Goal: Task Accomplishment & Management: Use online tool/utility

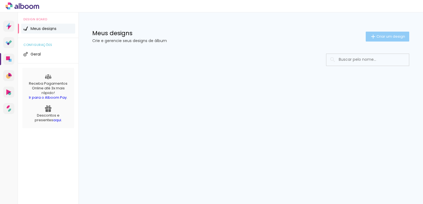
click at [374, 37] on iron-icon at bounding box center [372, 36] width 7 height 7
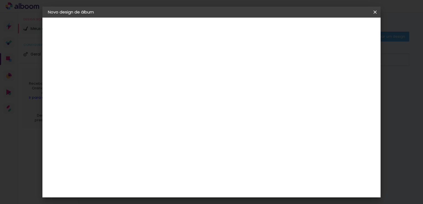
click at [138, 75] on input at bounding box center [138, 74] width 0 height 9
type input "Iris"
type paper-input "Iris"
click at [0, 0] on slot "Avançar" at bounding box center [0, 0] width 0 height 0
click at [168, 107] on input at bounding box center [152, 104] width 56 height 7
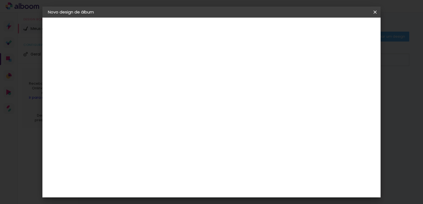
click at [158, 158] on div "Álbum&Cia" at bounding box center [146, 158] width 24 height 4
click at [147, 143] on div "Ágata" at bounding box center [140, 144] width 13 height 4
click at [160, 171] on div "Albumaster" at bounding box center [147, 171] width 26 height 4
click at [142, 199] on div "Clic Pro" at bounding box center [138, 203] width 8 height 9
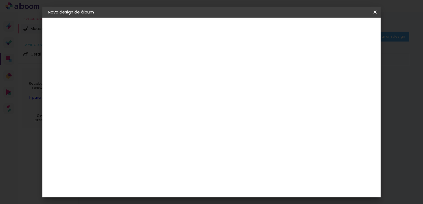
click at [241, 30] on paper-button "Avançar" at bounding box center [227, 28] width 27 height 9
click at [159, 92] on input "text" at bounding box center [148, 96] width 21 height 9
click at [213, 102] on paper-item "Estilo" at bounding box center [247, 102] width 110 height 11
type input "Estilo"
click at [195, 130] on span "10 × 15 cm" at bounding box center [185, 134] width 20 height 15
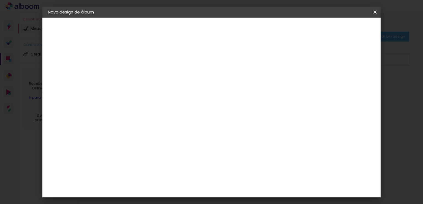
click at [0, 0] on slot "Avançar" at bounding box center [0, 0] width 0 height 0
click at [147, 59] on div "mm" at bounding box center [147, 59] width 9 height 4
type input "3"
type paper-input "3"
click at [139, 57] on input "3" at bounding box center [133, 59] width 19 height 7
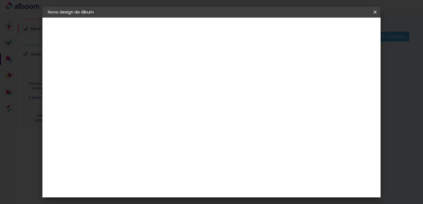
type input "2"
type paper-input "2"
click at [142, 61] on input "2" at bounding box center [133, 59] width 19 height 7
click at [309, 61] on div at bounding box center [306, 59] width 5 height 5
type paper-checkbox "on"
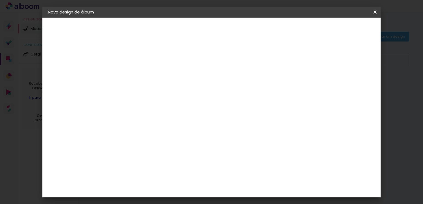
click at [309, 61] on div at bounding box center [306, 59] width 5 height 5
click at [340, 29] on span "Iniciar design" at bounding box center [327, 29] width 25 height 4
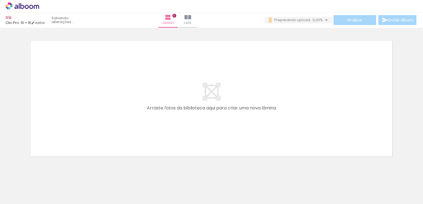
scroll to position [0, 456]
click at [24, 194] on span "Adicionar Fotos" at bounding box center [19, 197] width 17 height 6
click at [0, 0] on input "file" at bounding box center [0, 0] width 0 height 0
click at [339, 178] on div at bounding box center [338, 185] width 27 height 21
click at [202, 20] on iron-icon at bounding box center [198, 17] width 7 height 7
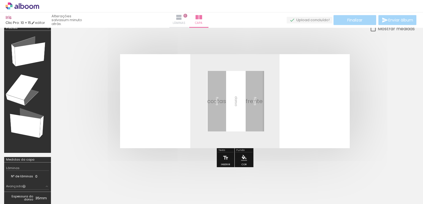
click at [182, 19] on iron-icon at bounding box center [179, 17] width 7 height 7
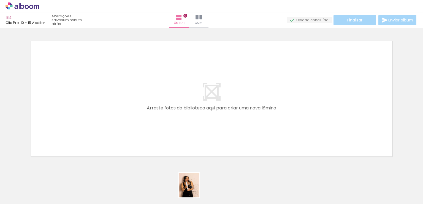
drag, startPoint x: 184, startPoint y: 193, endPoint x: 195, endPoint y: 189, distance: 12.1
click at [195, 189] on div at bounding box center [184, 185] width 22 height 27
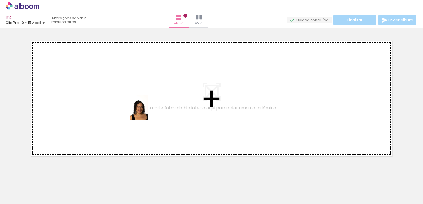
drag, startPoint x: 53, startPoint y: 185, endPoint x: 146, endPoint y: 112, distance: 118.7
click at [146, 112] on quentale-workspace at bounding box center [211, 102] width 423 height 204
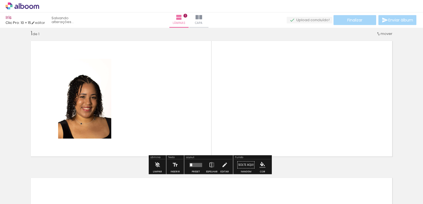
scroll to position [7, 0]
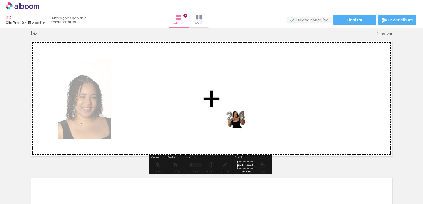
drag, startPoint x: 89, startPoint y: 187, endPoint x: 240, endPoint y: 126, distance: 162.7
click at [240, 126] on quentale-workspace at bounding box center [211, 102] width 423 height 204
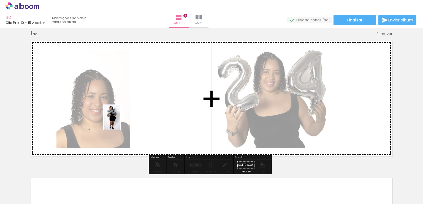
drag, startPoint x: 117, startPoint y: 188, endPoint x: 120, endPoint y: 121, distance: 67.2
click at [120, 121] on quentale-workspace at bounding box center [211, 102] width 423 height 204
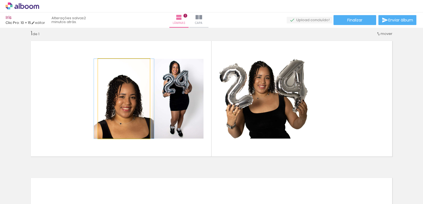
click at [129, 102] on quentale-photo at bounding box center [124, 99] width 52 height 80
drag, startPoint x: 110, startPoint y: 63, endPoint x: 96, endPoint y: 65, distance: 14.6
type paper-slider "100"
click at [98, 65] on quentale-photo at bounding box center [124, 99] width 52 height 80
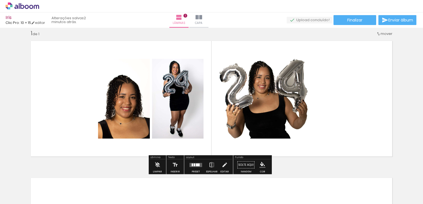
click at [104, 72] on div at bounding box center [104, 73] width 7 height 6
click at [103, 84] on paper-item at bounding box center [105, 82] width 10 height 4
click at [142, 67] on paper-button "P&B" at bounding box center [143, 65] width 8 height 8
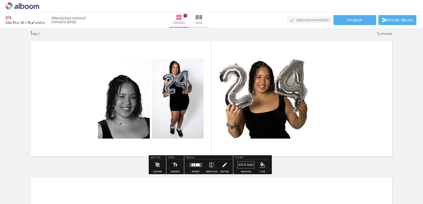
click at [142, 67] on paper-button "P&B" at bounding box center [143, 65] width 8 height 8
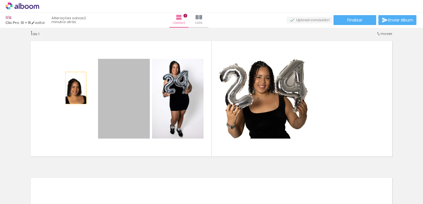
drag, startPoint x: 133, startPoint y: 92, endPoint x: 74, endPoint y: 88, distance: 59.3
click at [74, 88] on quentale-layouter at bounding box center [211, 98] width 369 height 123
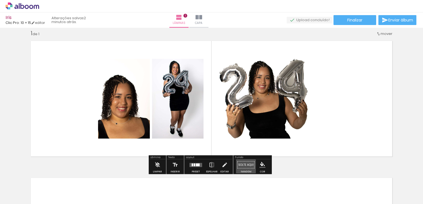
drag, startPoint x: 246, startPoint y: 165, endPoint x: 220, endPoint y: 138, distance: 37.2
click at [220, 138] on div "Inserir lâmina 1 de 1" at bounding box center [211, 160] width 423 height 274
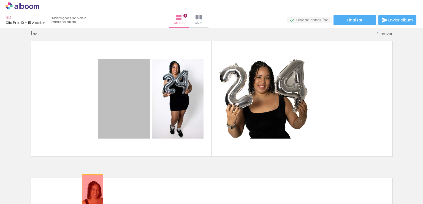
drag, startPoint x: 128, startPoint y: 114, endPoint x: 91, endPoint y: 190, distance: 85.5
click at [91, 190] on quentale-workspace at bounding box center [211, 102] width 423 height 204
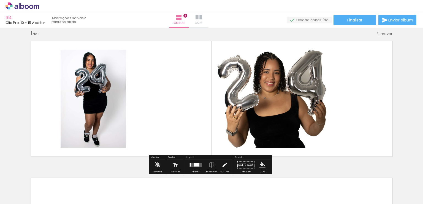
click at [202, 19] on iron-icon at bounding box center [198, 17] width 7 height 7
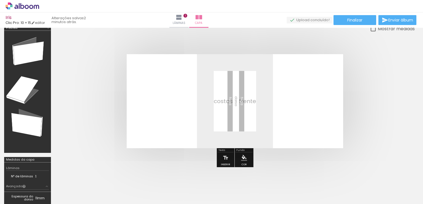
click at [33, 48] on div at bounding box center [27, 92] width 43 height 118
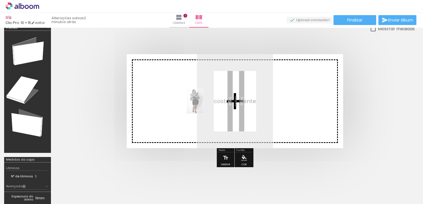
drag, startPoint x: 119, startPoint y: 184, endPoint x: 203, endPoint y: 105, distance: 115.0
click at [203, 105] on quentale-workspace at bounding box center [211, 102] width 423 height 204
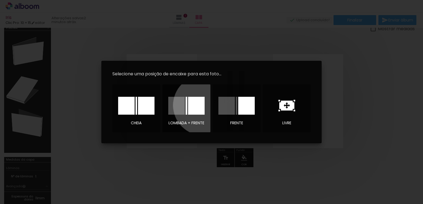
click at [203, 105] on div at bounding box center [196, 106] width 17 height 18
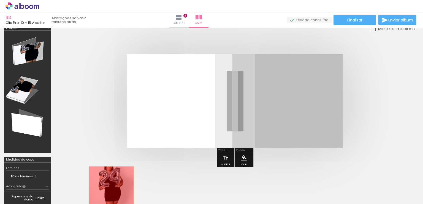
drag, startPoint x: 279, startPoint y: 107, endPoint x: 111, endPoint y: 185, distance: 185.3
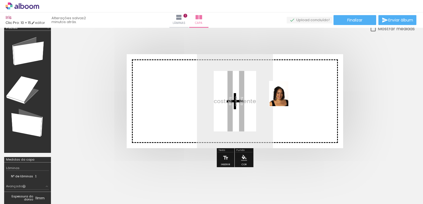
drag, startPoint x: 61, startPoint y: 189, endPoint x: 286, endPoint y: 98, distance: 242.8
click at [286, 98] on quentale-workspace at bounding box center [211, 102] width 423 height 204
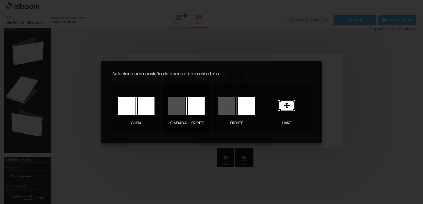
click at [198, 110] on div at bounding box center [196, 106] width 17 height 18
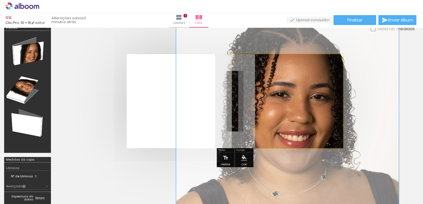
drag, startPoint x: 254, startPoint y: 68, endPoint x: 279, endPoint y: 82, distance: 29.2
type paper-slider "200"
click at [279, 82] on quentale-photo at bounding box center [287, 101] width 111 height 94
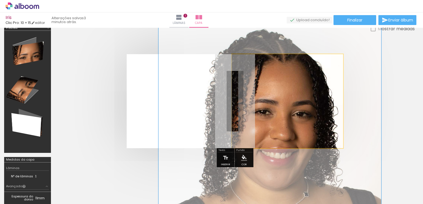
drag, startPoint x: 282, startPoint y: 87, endPoint x: 265, endPoint y: 104, distance: 24.7
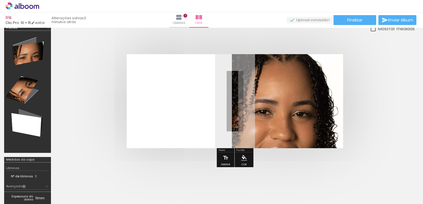
click at [200, 109] on quentale-layouter at bounding box center [235, 101] width 216 height 94
click at [34, 124] on div at bounding box center [27, 92] width 43 height 118
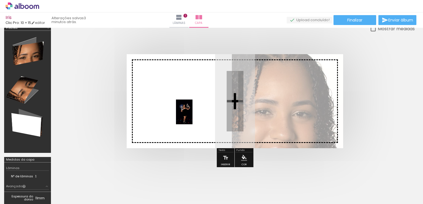
drag, startPoint x: 403, startPoint y: 184, endPoint x: 191, endPoint y: 114, distance: 223.0
click at [191, 114] on quentale-workspace at bounding box center [211, 102] width 423 height 204
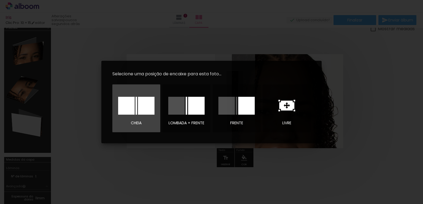
drag, startPoint x: 145, startPoint y: 108, endPoint x: 125, endPoint y: 109, distance: 20.4
click at [125, 109] on div at bounding box center [136, 106] width 36 height 18
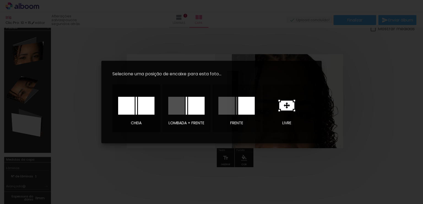
click at [125, 109] on div at bounding box center [126, 106] width 17 height 18
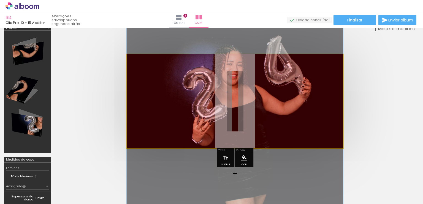
drag, startPoint x: 221, startPoint y: 106, endPoint x: 227, endPoint y: 149, distance: 43.3
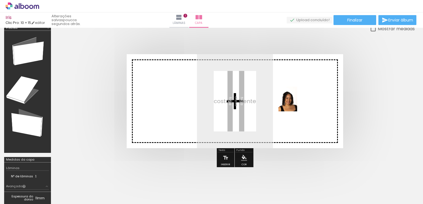
drag, startPoint x: 65, startPoint y: 189, endPoint x: 295, endPoint y: 103, distance: 244.7
click at [295, 103] on quentale-workspace at bounding box center [211, 102] width 423 height 204
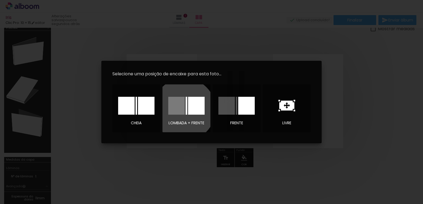
click at [184, 109] on div at bounding box center [176, 106] width 17 height 18
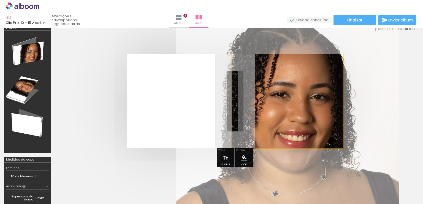
drag, startPoint x: 251, startPoint y: 67, endPoint x: 284, endPoint y: 77, distance: 34.0
type paper-slider "200"
click at [284, 77] on quentale-photo at bounding box center [287, 101] width 111 height 94
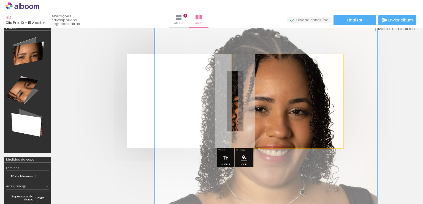
drag, startPoint x: 277, startPoint y: 100, endPoint x: 256, endPoint y: 115, distance: 26.1
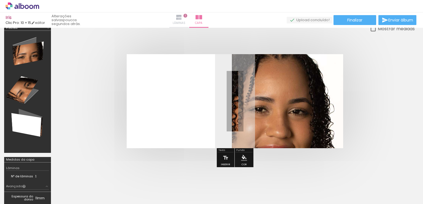
click at [182, 19] on iron-icon at bounding box center [179, 17] width 7 height 7
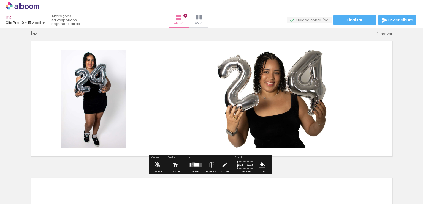
click at [192, 164] on quentale-layouter at bounding box center [195, 165] width 13 height 4
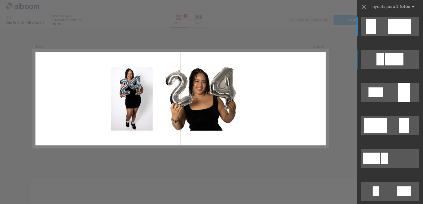
click at [386, 60] on div at bounding box center [393, 59] width 19 height 12
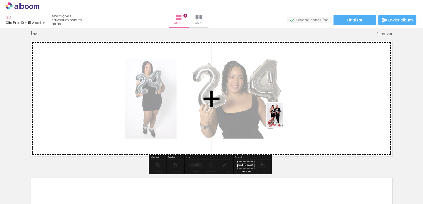
drag, startPoint x: 180, startPoint y: 187, endPoint x: 284, endPoint y: 119, distance: 123.9
click at [284, 119] on quentale-workspace at bounding box center [211, 102] width 423 height 204
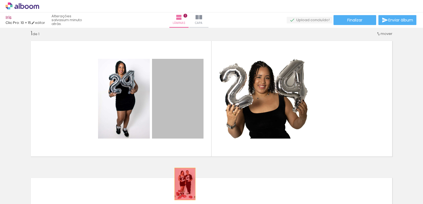
drag, startPoint x: 182, startPoint y: 109, endPoint x: 183, endPoint y: 184, distance: 74.6
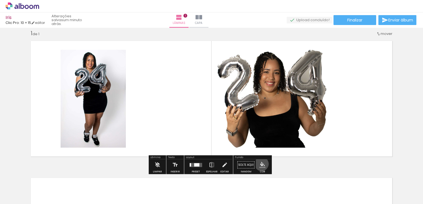
click at [259, 164] on iron-icon "color picker" at bounding box center [262, 165] width 6 height 6
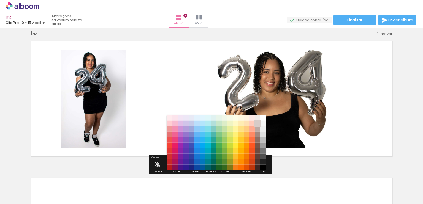
click at [258, 123] on paper-item "#d7ccc8" at bounding box center [257, 123] width 6 height 6
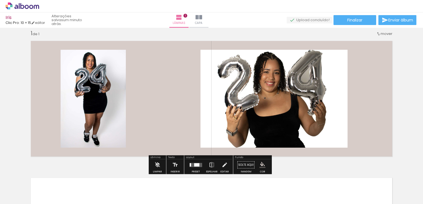
click at [200, 165] on quentale-layouter at bounding box center [195, 165] width 13 height 4
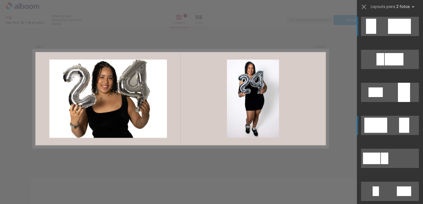
click at [371, 128] on div at bounding box center [375, 125] width 23 height 15
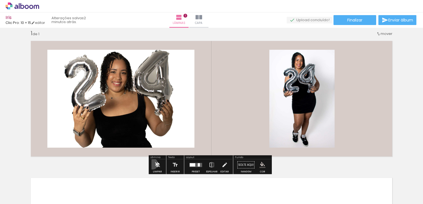
click at [152, 164] on paper-button "Limpar" at bounding box center [157, 167] width 12 height 14
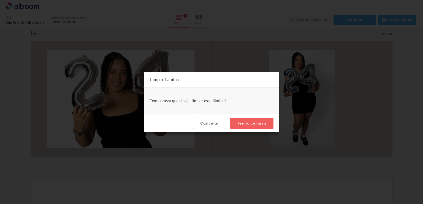
click at [0, 0] on slot "Cancelar" at bounding box center [0, 0] width 0 height 0
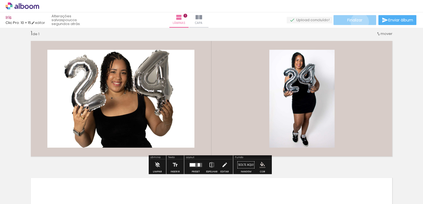
click at [357, 22] on span "Finalizar" at bounding box center [354, 20] width 15 height 4
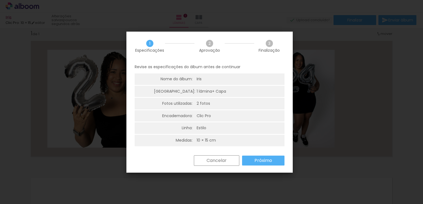
click at [0, 0] on slot "Cancelar" at bounding box center [0, 0] width 0 height 0
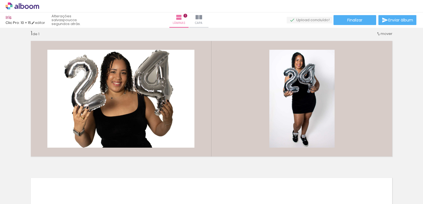
scroll to position [0, 193]
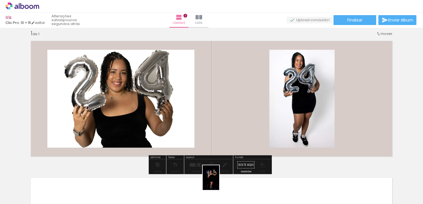
drag, startPoint x: 204, startPoint y: 187, endPoint x: 218, endPoint y: 184, distance: 13.9
click at [0, 0] on slot at bounding box center [0, 0] width 0 height 0
click at [212, 113] on quentale-layouter at bounding box center [211, 98] width 369 height 123
click at [242, 124] on quentale-layouter at bounding box center [211, 98] width 369 height 123
click at [385, 33] on span "mover" at bounding box center [386, 33] width 12 height 5
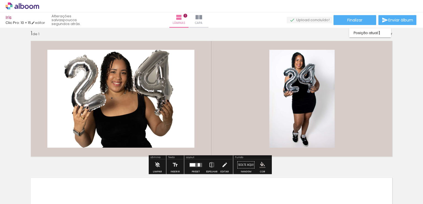
click at [366, 66] on quentale-layouter at bounding box center [211, 98] width 369 height 123
drag, startPoint x: 366, startPoint y: 66, endPoint x: 206, endPoint y: 92, distance: 161.9
click at [206, 92] on quentale-layouter at bounding box center [211, 98] width 369 height 123
click at [43, 21] on link "editar" at bounding box center [38, 22] width 14 height 5
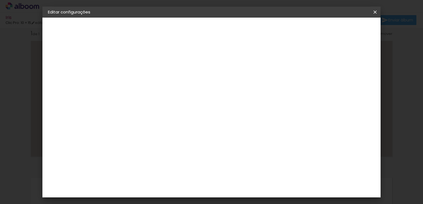
click at [238, 131] on quentale-layouter at bounding box center [234, 129] width 180 height 60
click at [74, 65] on paper-button "Clic Pro" at bounding box center [78, 67] width 60 height 11
click at [140, 124] on div "3ZERO5" at bounding box center [142, 124] width 17 height 4
click at [0, 0] on slot "Avançar" at bounding box center [0, 0] width 0 height 0
click at [168, 89] on paper-input-container "Linha" at bounding box center [152, 96] width 32 height 14
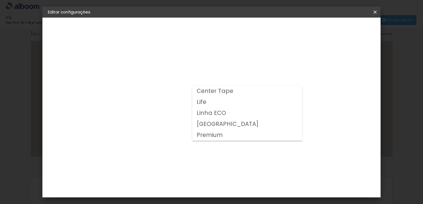
click at [213, 105] on paper-item "Life" at bounding box center [247, 102] width 110 height 11
type input "Life"
click at [195, 120] on div "Fechado" at bounding box center [185, 124] width 20 height 8
click at [175, 118] on div "Horizontal" at bounding box center [162, 114] width 26 height 12
click at [69, 67] on div "3ZERO5" at bounding box center [66, 68] width 14 height 4
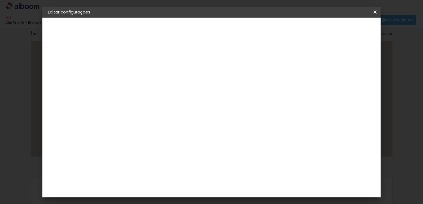
click at [147, 146] on div "Ágata" at bounding box center [140, 144] width 13 height 4
click at [0, 0] on slot "Avançar" at bounding box center [0, 0] width 0 height 0
click at [159, 93] on input "text" at bounding box center [148, 96] width 21 height 9
click at [244, 105] on paper-item "Book" at bounding box center [247, 102] width 110 height 11
type input "Book"
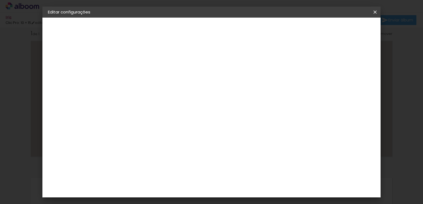
click at [175, 131] on span "15 × 21.5" at bounding box center [162, 132] width 26 height 11
click at [0, 0] on slot "Avançar" at bounding box center [0, 0] width 0 height 0
click at [330, 30] on span "Salvar configurações" at bounding box center [320, 29] width 41 height 4
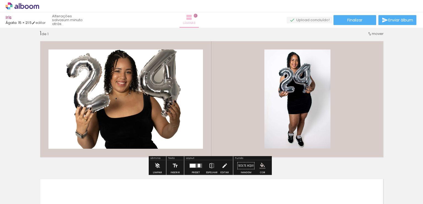
click at [192, 16] on iron-icon at bounding box center [189, 17] width 7 height 7
click at [40, 24] on link "editar" at bounding box center [39, 22] width 14 height 5
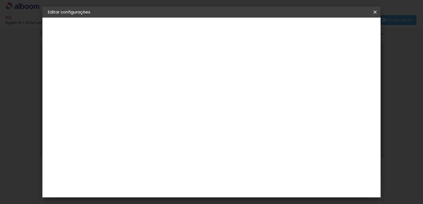
click at [404, 86] on iron-overlay-backdrop at bounding box center [211, 102] width 423 height 204
click at [398, 79] on iron-overlay-backdrop at bounding box center [211, 102] width 423 height 204
click at [375, 13] on iron-icon at bounding box center [374, 12] width 7 height 6
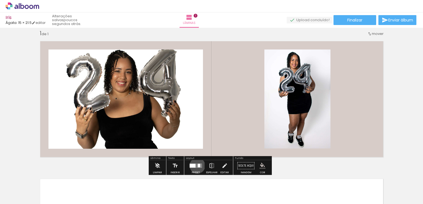
click at [198, 166] on div at bounding box center [199, 166] width 2 height 4
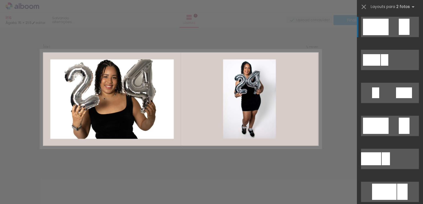
scroll to position [7, 0]
click at [379, 126] on div at bounding box center [376, 126] width 26 height 16
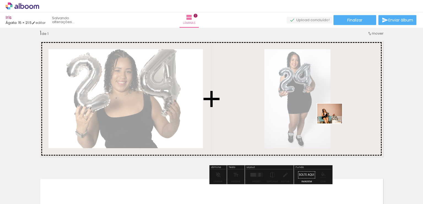
drag, startPoint x: 323, startPoint y: 193, endPoint x: 333, endPoint y: 120, distance: 73.1
click at [333, 120] on quentale-workspace at bounding box center [211, 102] width 423 height 204
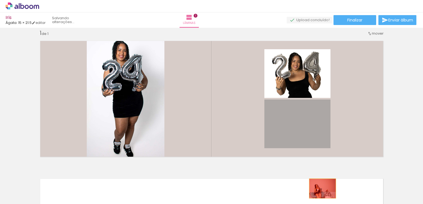
drag, startPoint x: 300, startPoint y: 120, endPoint x: 320, endPoint y: 188, distance: 71.6
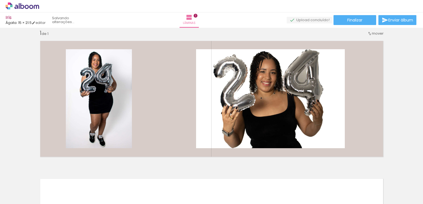
scroll to position [0, 98]
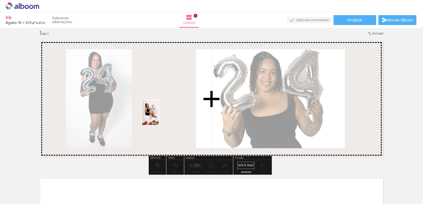
drag, startPoint x: 203, startPoint y: 189, endPoint x: 158, endPoint y: 116, distance: 85.6
click at [158, 116] on quentale-workspace at bounding box center [211, 102] width 423 height 204
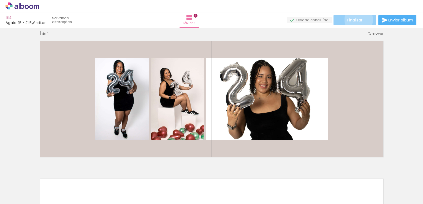
click at [356, 20] on span "Finalizar" at bounding box center [354, 20] width 15 height 4
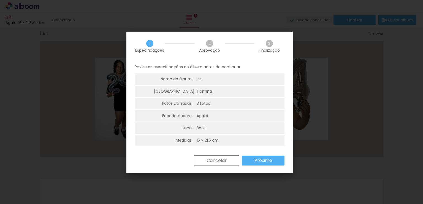
click at [0, 0] on slot "Próximo" at bounding box center [0, 0] width 0 height 0
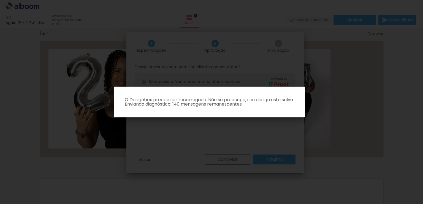
click at [261, 160] on iron-overlay-backdrop at bounding box center [211, 102] width 423 height 204
click at [253, 100] on p "O Designbox precisa ser recarregado. Não se preocupe, seu design está salvo. En…" at bounding box center [209, 102] width 182 height 9
click at [281, 89] on paper-dialog "O Designbox precisa ser recarregado. Não se preocupe, seu design está salvo. En…" at bounding box center [209, 102] width 191 height 31
click at [283, 119] on iron-overlay-backdrop at bounding box center [211, 102] width 423 height 204
click at [267, 107] on paper-dialog "O Designbox precisa ser recarregado. Não se preocupe, seu design está salvo. En…" at bounding box center [209, 102] width 191 height 31
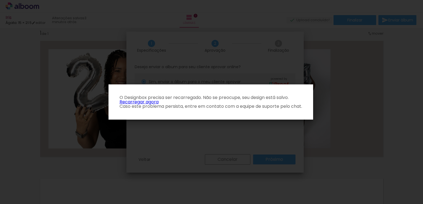
click at [139, 102] on link "Recarregar agora" at bounding box center [138, 102] width 39 height 6
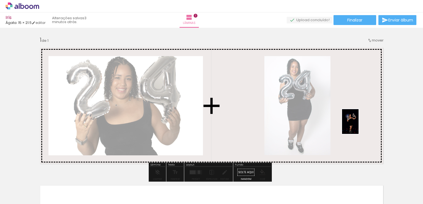
drag, startPoint x: 398, startPoint y: 186, endPoint x: 358, endPoint y: 126, distance: 72.2
click at [358, 126] on quentale-workspace at bounding box center [211, 102] width 423 height 204
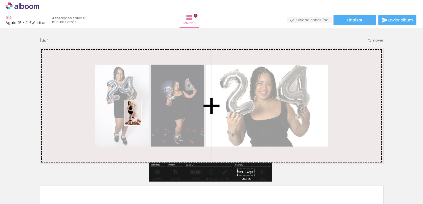
drag, startPoint x: 364, startPoint y: 182, endPoint x: 141, endPoint y: 117, distance: 232.7
click at [141, 117] on quentale-workspace at bounding box center [211, 102] width 423 height 204
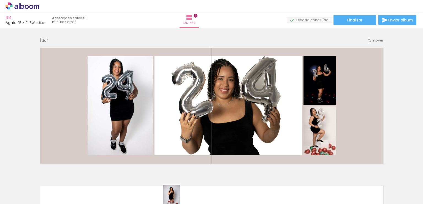
drag, startPoint x: 152, startPoint y: 199, endPoint x: 178, endPoint y: 202, distance: 25.4
click at [45, 202] on iron-horizontal-list at bounding box center [39, 187] width 11 height 34
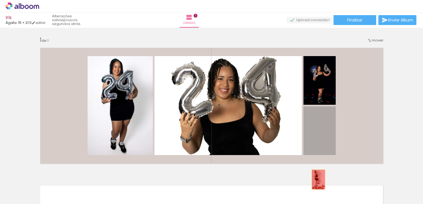
drag, startPoint x: 320, startPoint y: 136, endPoint x: 316, endPoint y: 180, distance: 44.5
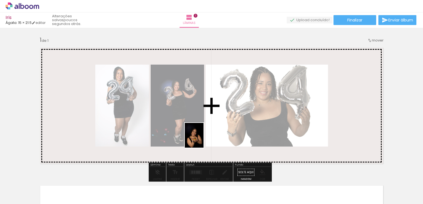
drag, startPoint x: 220, startPoint y: 190, endPoint x: 199, endPoint y: 133, distance: 60.6
click at [199, 133] on quentale-workspace at bounding box center [211, 102] width 423 height 204
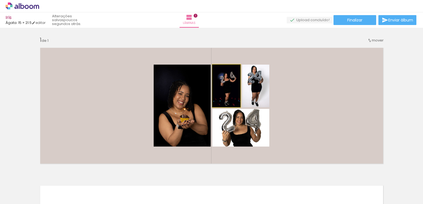
drag, startPoint x: 230, startPoint y: 95, endPoint x: 221, endPoint y: 103, distance: 12.1
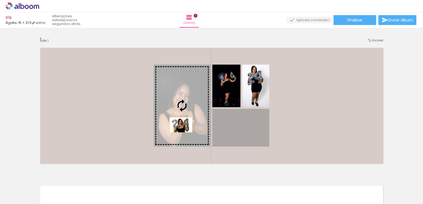
drag, startPoint x: 231, startPoint y: 124, endPoint x: 178, endPoint y: 125, distance: 52.8
click at [0, 0] on slot at bounding box center [0, 0] width 0 height 0
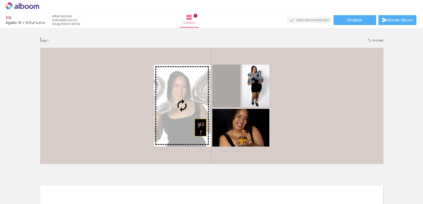
drag, startPoint x: 221, startPoint y: 95, endPoint x: 198, endPoint y: 128, distance: 39.8
click at [0, 0] on slot at bounding box center [0, 0] width 0 height 0
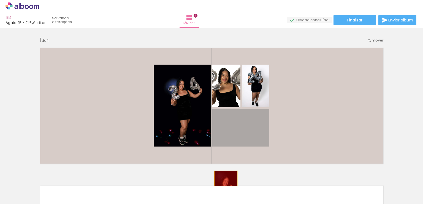
drag, startPoint x: 238, startPoint y: 128, endPoint x: 223, endPoint y: 179, distance: 52.7
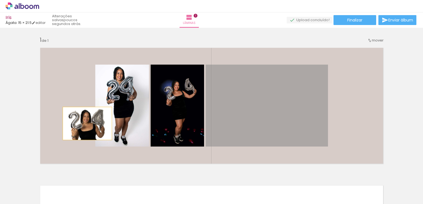
drag, startPoint x: 257, startPoint y: 126, endPoint x: 85, endPoint y: 124, distance: 171.9
click at [85, 124] on quentale-layouter at bounding box center [211, 106] width 351 height 124
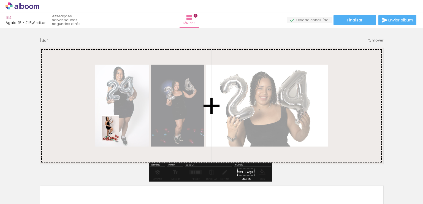
drag, startPoint x: 98, startPoint y: 189, endPoint x: 119, endPoint y: 132, distance: 60.7
click at [119, 132] on quentale-workspace at bounding box center [211, 102] width 423 height 204
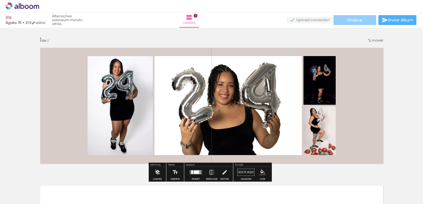
click at [359, 19] on span "Finalizar" at bounding box center [354, 20] width 15 height 4
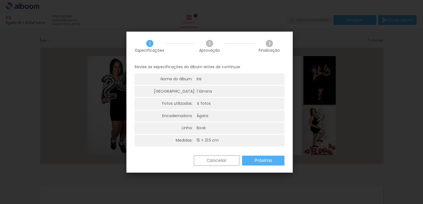
click at [0, 0] on slot "Cancelar" at bounding box center [0, 0] width 0 height 0
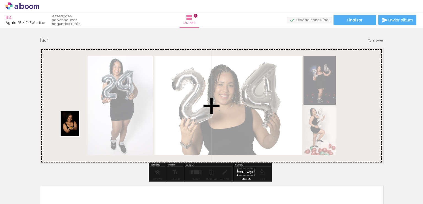
drag, startPoint x: 191, startPoint y: 190, endPoint x: 75, endPoint y: 127, distance: 132.6
click at [75, 127] on quentale-workspace at bounding box center [211, 102] width 423 height 204
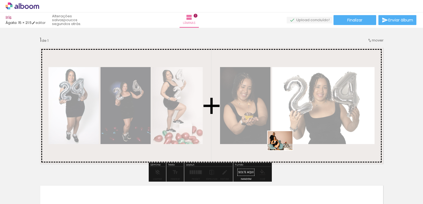
drag, startPoint x: 281, startPoint y: 190, endPoint x: 285, endPoint y: 146, distance: 43.7
click at [285, 146] on quentale-workspace at bounding box center [211, 102] width 423 height 204
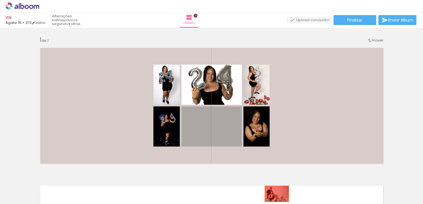
drag, startPoint x: 219, startPoint y: 132, endPoint x: 274, endPoint y: 194, distance: 83.2
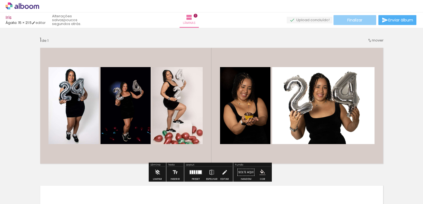
click at [348, 23] on paper-button "Finalizar" at bounding box center [354, 20] width 43 height 10
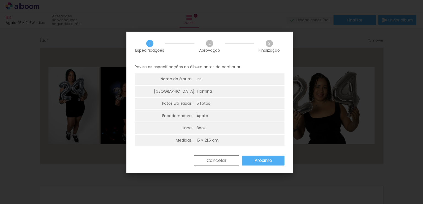
click at [0, 0] on slot "Próximo" at bounding box center [0, 0] width 0 height 0
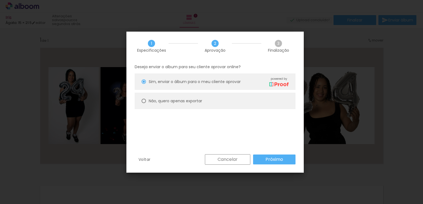
click at [160, 97] on paper-radio-button "Não, quero apenas exportar" at bounding box center [215, 101] width 161 height 17
type paper-radio-button "on"
click at [0, 0] on slot "Próximo" at bounding box center [0, 0] width 0 height 0
type input "Alta, 300 DPI"
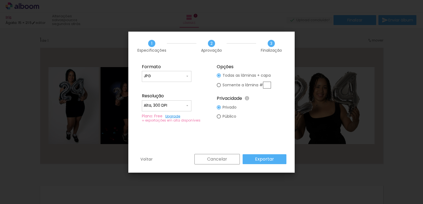
click at [274, 158] on paper-button "Exportar" at bounding box center [264, 159] width 44 height 10
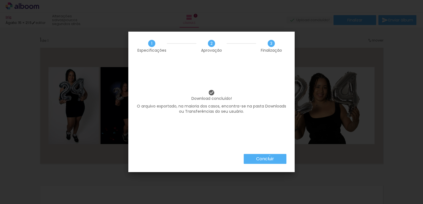
click at [0, 0] on slot "Concluir" at bounding box center [0, 0] width 0 height 0
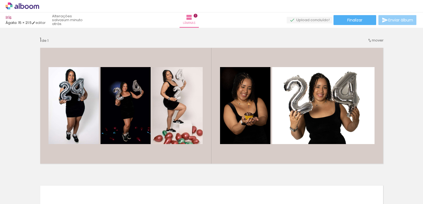
click at [386, 21] on iron-icon at bounding box center [384, 20] width 7 height 7
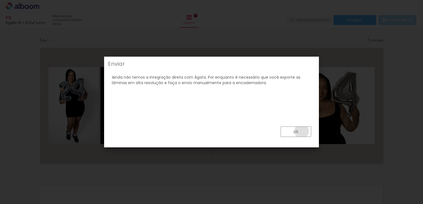
click at [301, 131] on paper-button "ok" at bounding box center [295, 132] width 31 height 10
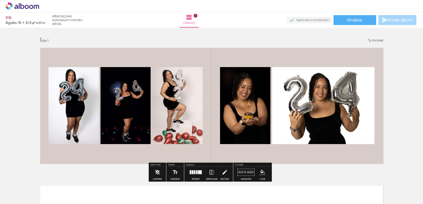
click at [24, 6] on icon at bounding box center [23, 5] width 34 height 7
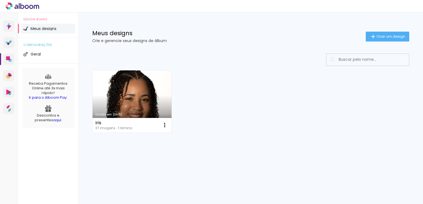
click at [146, 111] on link "Criado em [DATE]" at bounding box center [131, 101] width 79 height 62
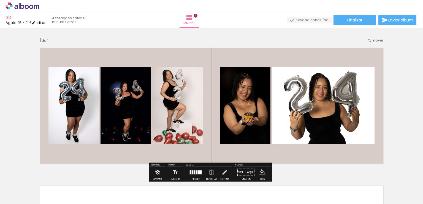
click at [45, 23] on link "editar" at bounding box center [39, 22] width 14 height 5
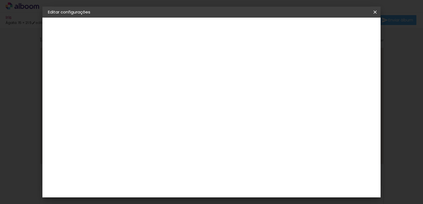
click at [80, 70] on paper-button "Ágata" at bounding box center [78, 67] width 60 height 11
click at [163, 183] on div "AlfaFotoBook" at bounding box center [148, 184] width 29 height 4
click at [0, 0] on slot "Avançar" at bounding box center [0, 0] width 0 height 0
click at [195, 107] on span "15 × 20 cm" at bounding box center [185, 111] width 20 height 15
click at [0, 0] on slot "Avançar" at bounding box center [0, 0] width 0 height 0
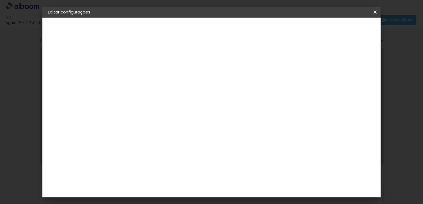
click at [309, 59] on div at bounding box center [306, 59] width 5 height 5
type paper-checkbox "on"
click at [340, 28] on span "Salvar configurações" at bounding box center [320, 29] width 41 height 4
type input "JPG"
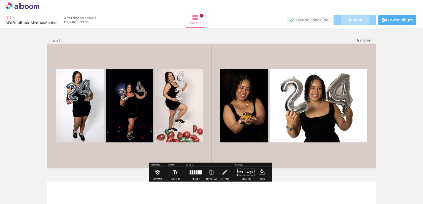
click at [353, 20] on span "Finalizar" at bounding box center [354, 20] width 15 height 4
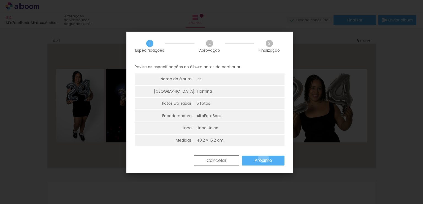
click at [0, 0] on slot "Próximo" at bounding box center [0, 0] width 0 height 0
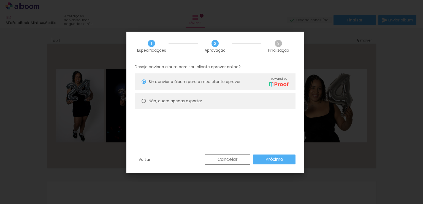
click at [168, 104] on div "Não, quero apenas exportar" at bounding box center [175, 101] width 53 height 6
type paper-radio-button "on"
click at [0, 0] on slot "Próximo" at bounding box center [0, 0] width 0 height 0
type input "Alta, 300 DPI"
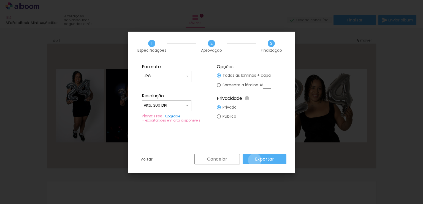
click at [255, 160] on paper-button "Exportar" at bounding box center [264, 159] width 44 height 10
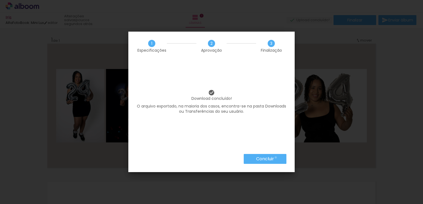
click at [275, 158] on paper-button "Concluir" at bounding box center [264, 159] width 43 height 10
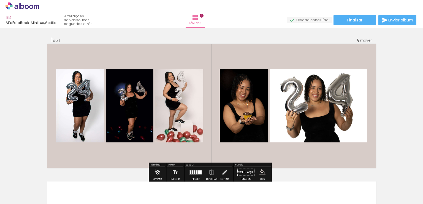
click at [29, 4] on icon at bounding box center [23, 5] width 34 height 7
